Goal: Information Seeking & Learning: Learn about a topic

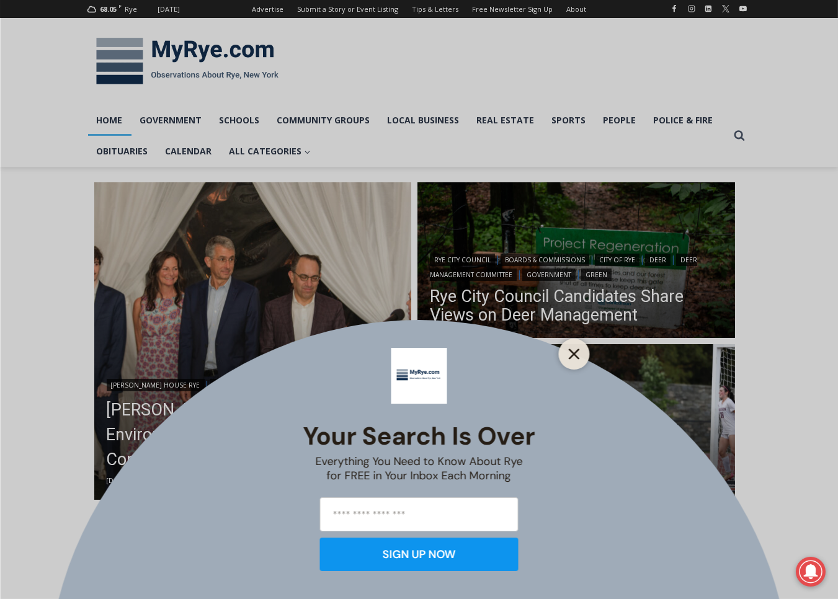
click at [570, 350] on line "Close" at bounding box center [573, 354] width 9 height 9
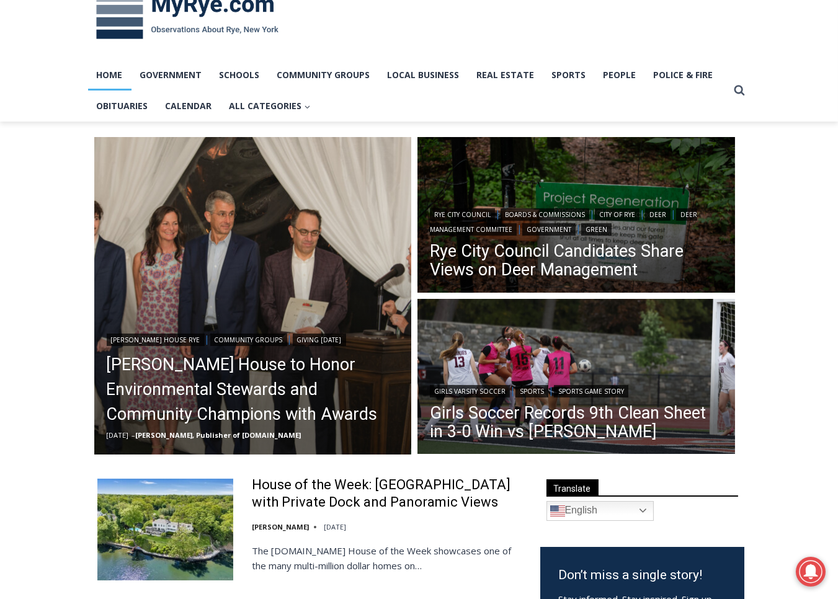
scroll to position [58, 0]
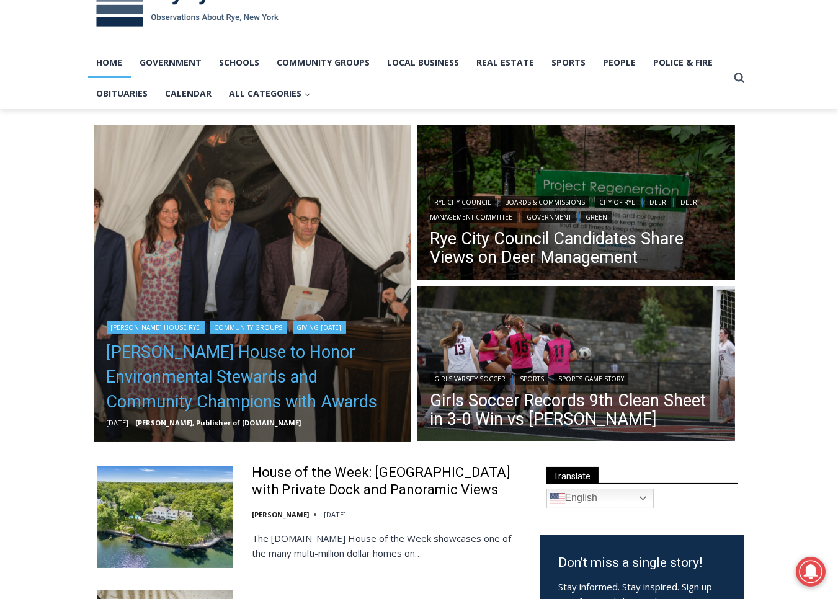
click at [233, 374] on link "Wainwright House to Honor Environmental Stewards and Community Champions with A…" at bounding box center [253, 377] width 293 height 74
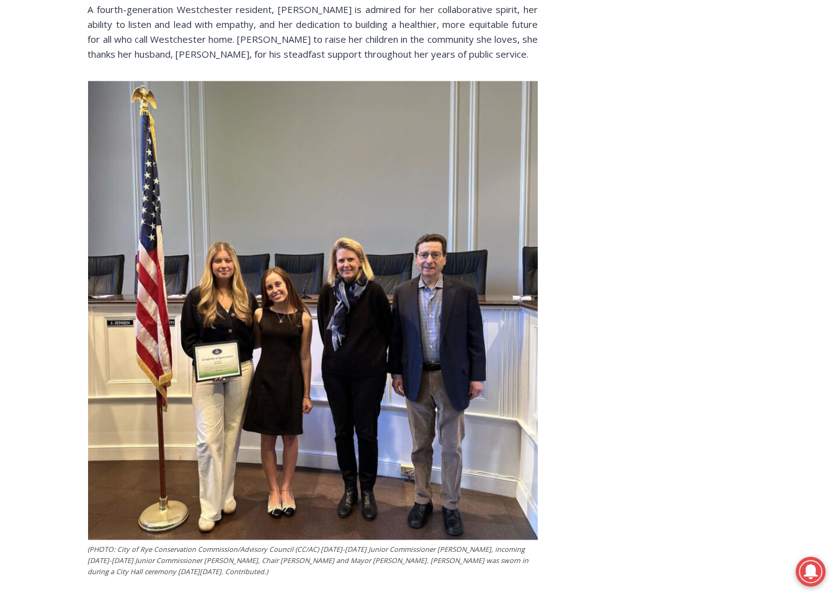
scroll to position [2161, 0]
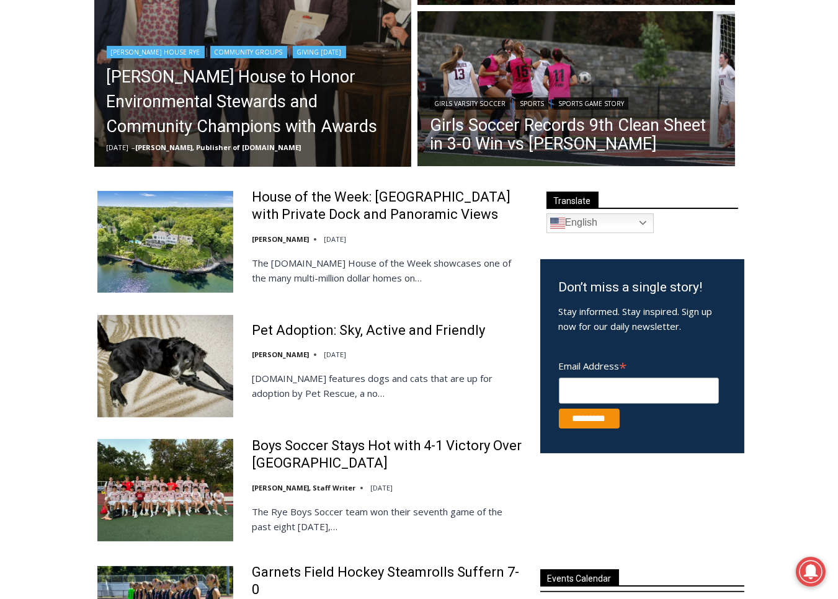
scroll to position [334, 0]
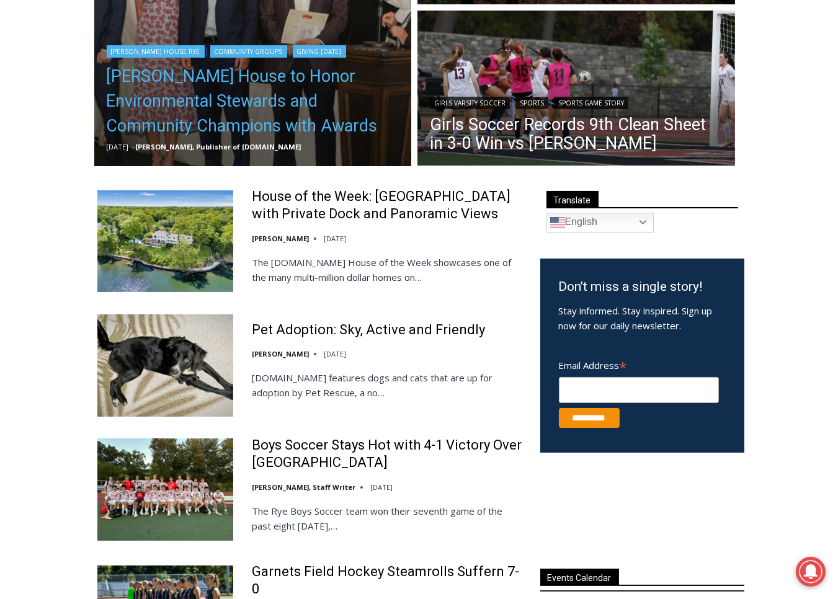
click at [201, 122] on link "[PERSON_NAME] House to Honor Environmental Stewards and Community Champions wit…" at bounding box center [253, 101] width 293 height 74
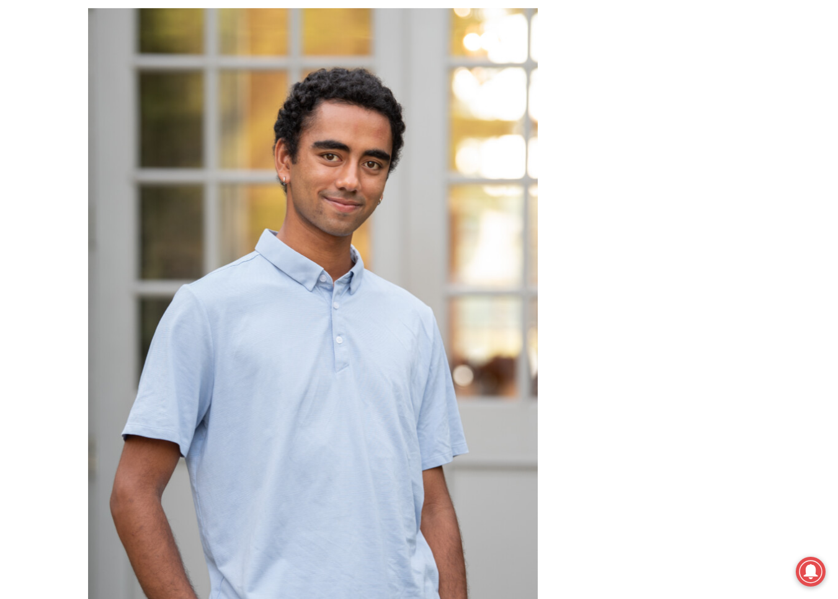
scroll to position [6051, 0]
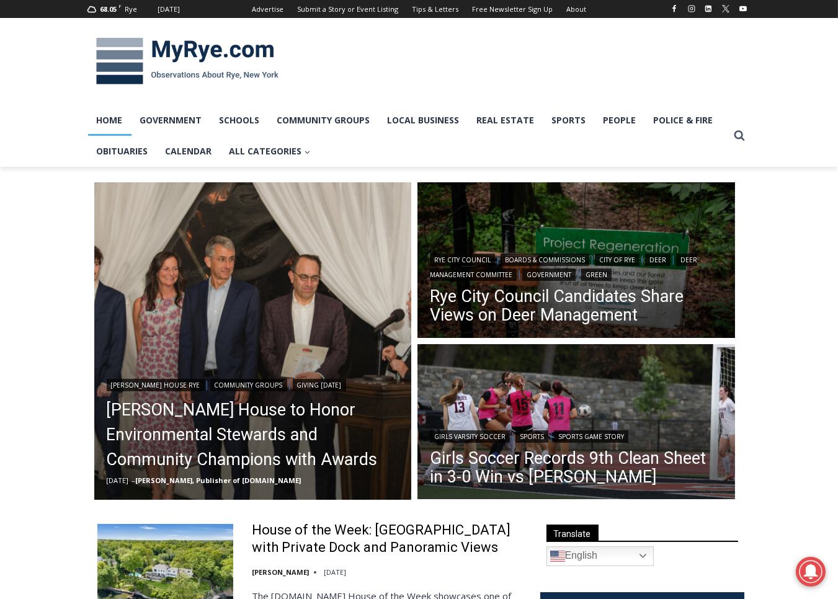
click at [46, 113] on div "68.05 F Rye [DATE] Advertise Submit a Story or Event Listing Tips & Letters Fre…" at bounding box center [419, 83] width 838 height 167
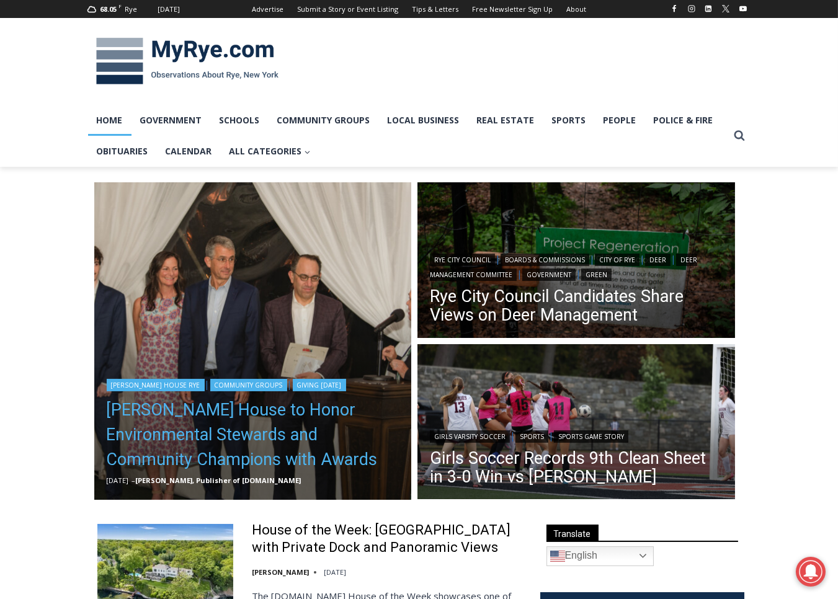
click at [293, 431] on link "[PERSON_NAME] House to Honor Environmental Stewards and Community Champions wit…" at bounding box center [253, 435] width 293 height 74
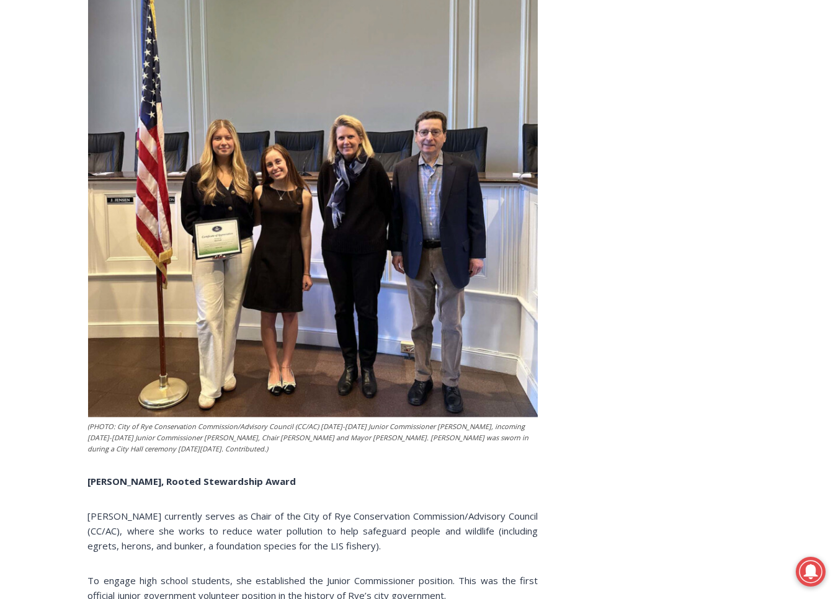
scroll to position [2278, 0]
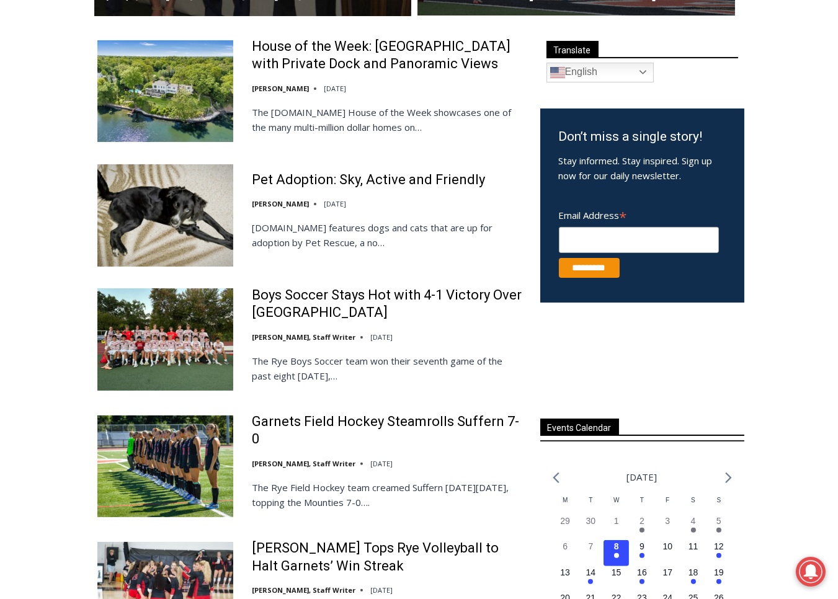
scroll to position [497, 0]
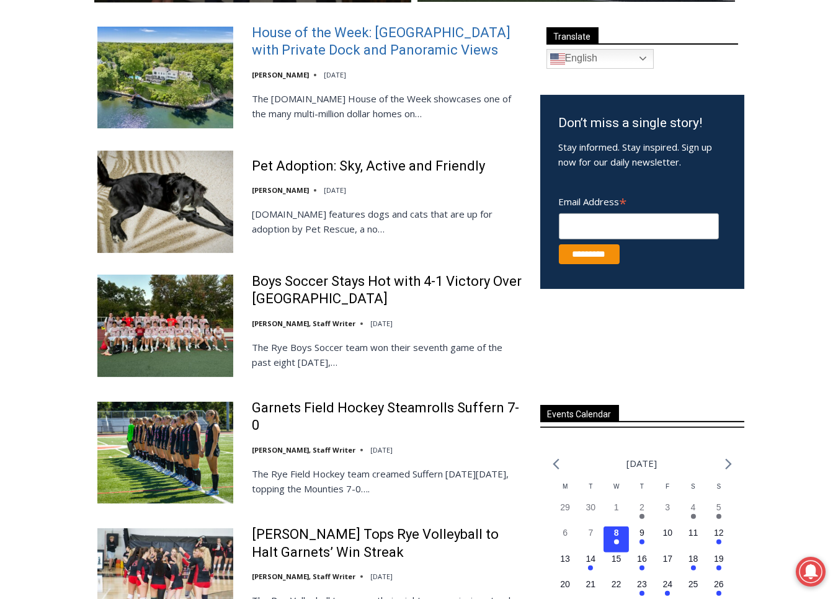
click at [334, 55] on link "House of the Week: [GEOGRAPHIC_DATA] with Private Dock and Panoramic Views" at bounding box center [388, 41] width 272 height 35
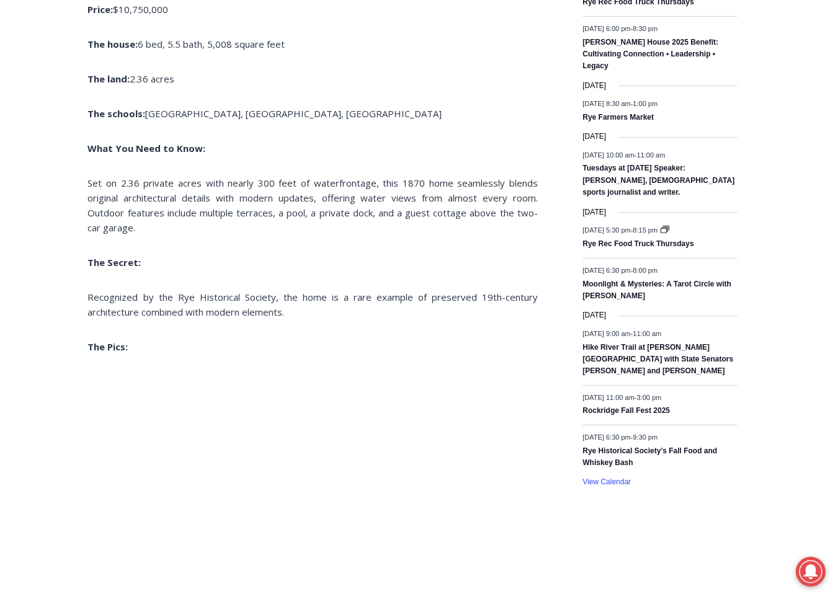
scroll to position [810, 0]
